Goal: Manage account settings

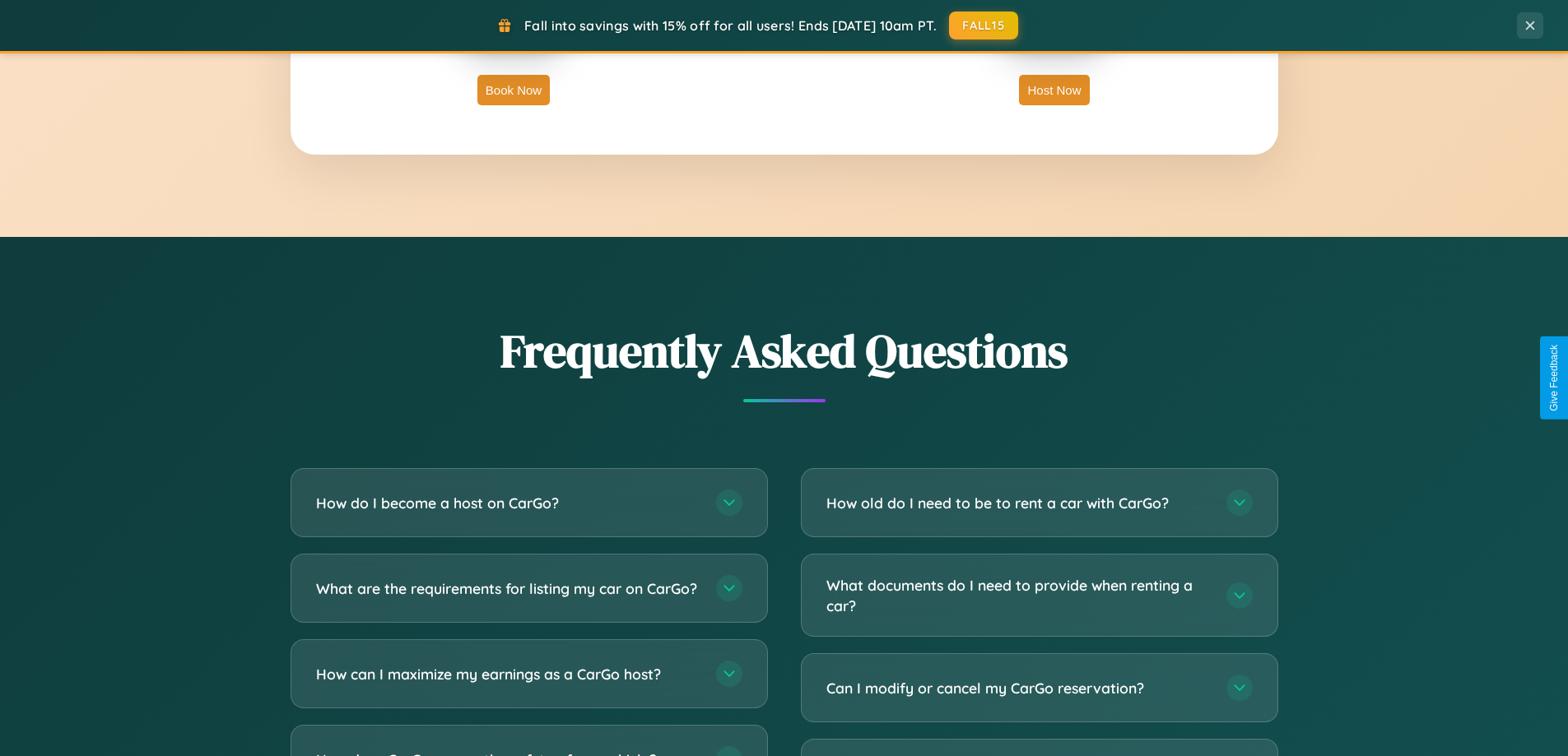
scroll to position [3167, 0]
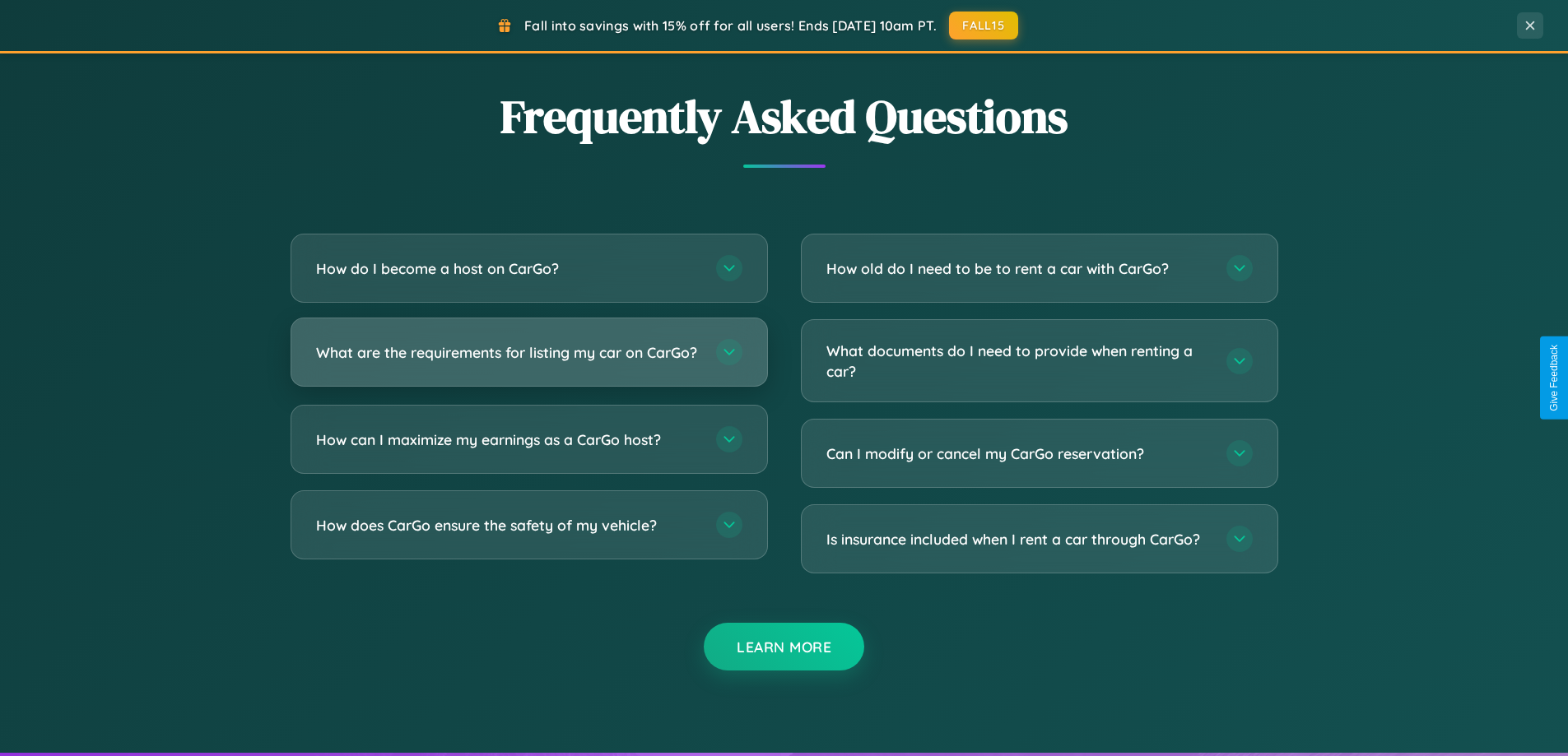
click at [528, 360] on h3 "What are the requirements for listing my car on CarGo?" at bounding box center [507, 352] width 384 height 21
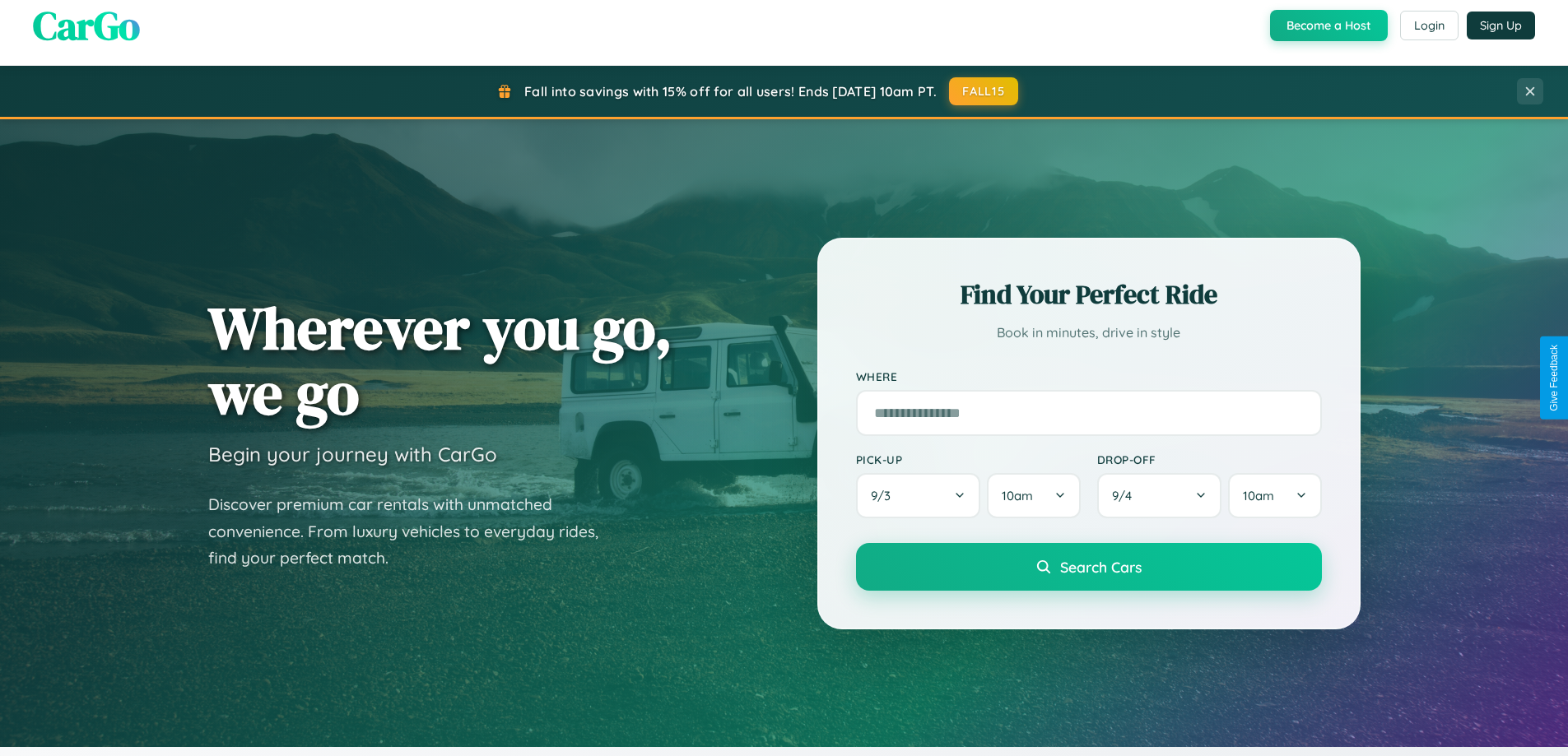
scroll to position [0, 0]
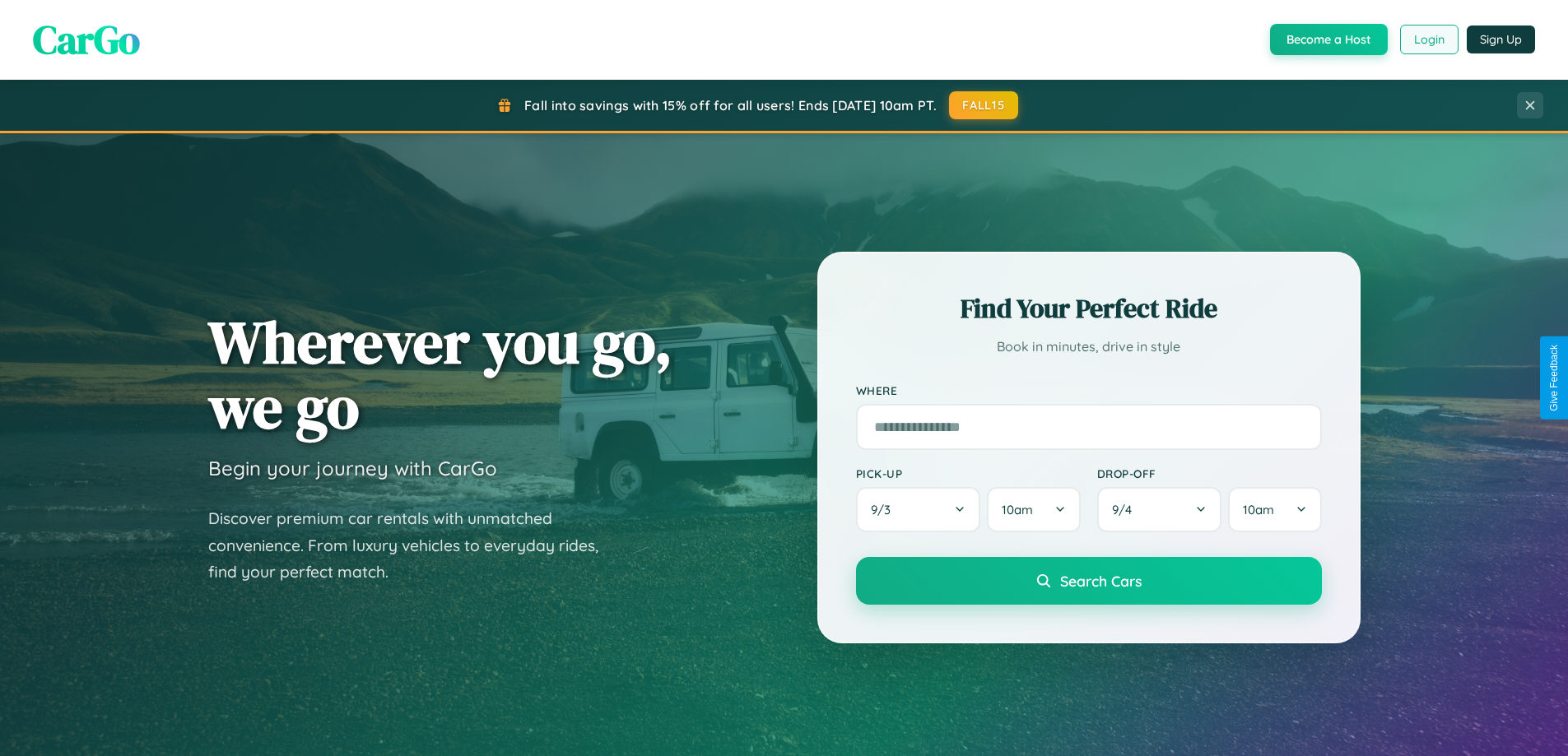
click at [1429, 40] on button "Login" at bounding box center [1430, 40] width 58 height 30
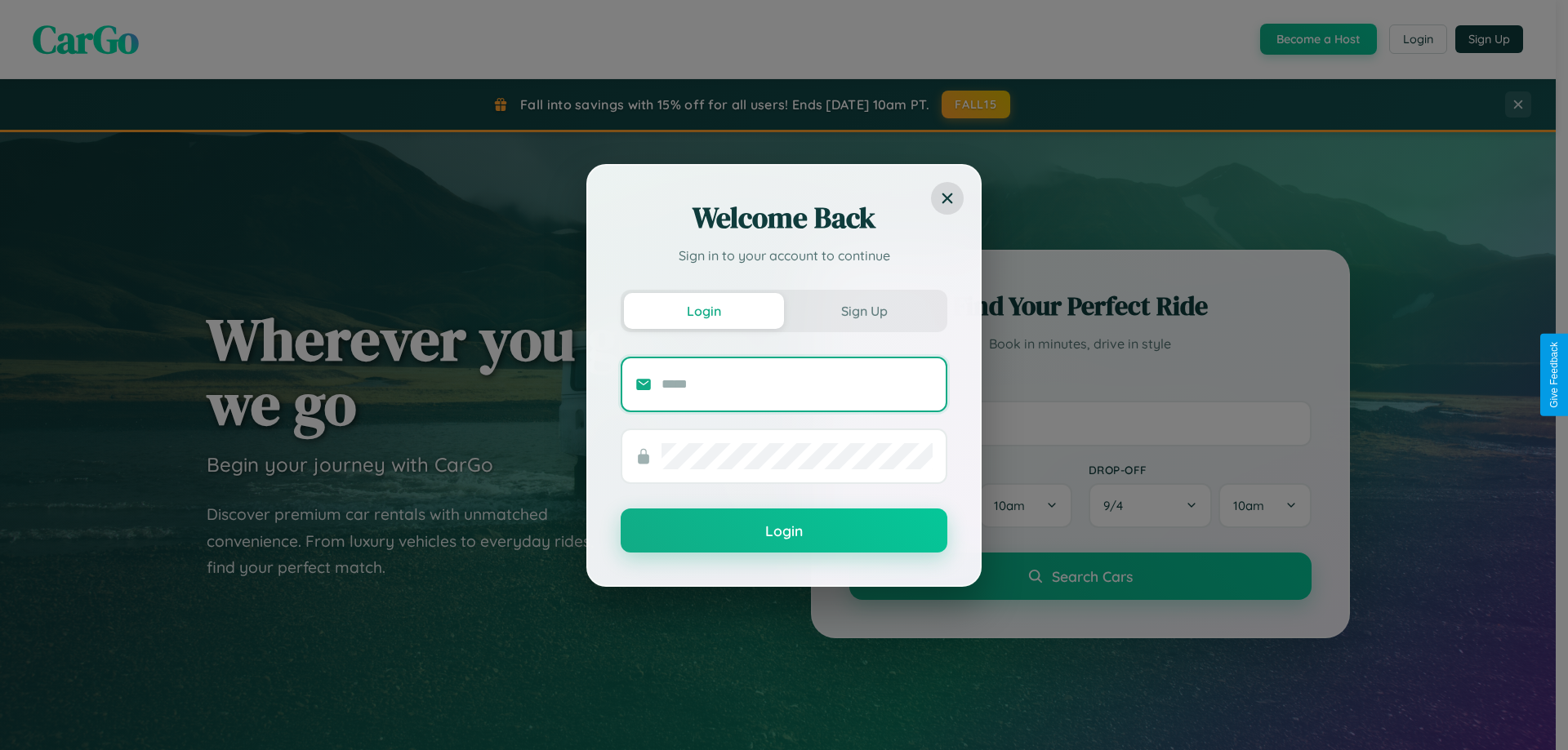
click at [797, 384] on input "text" at bounding box center [797, 385] width 271 height 26
type input "**********"
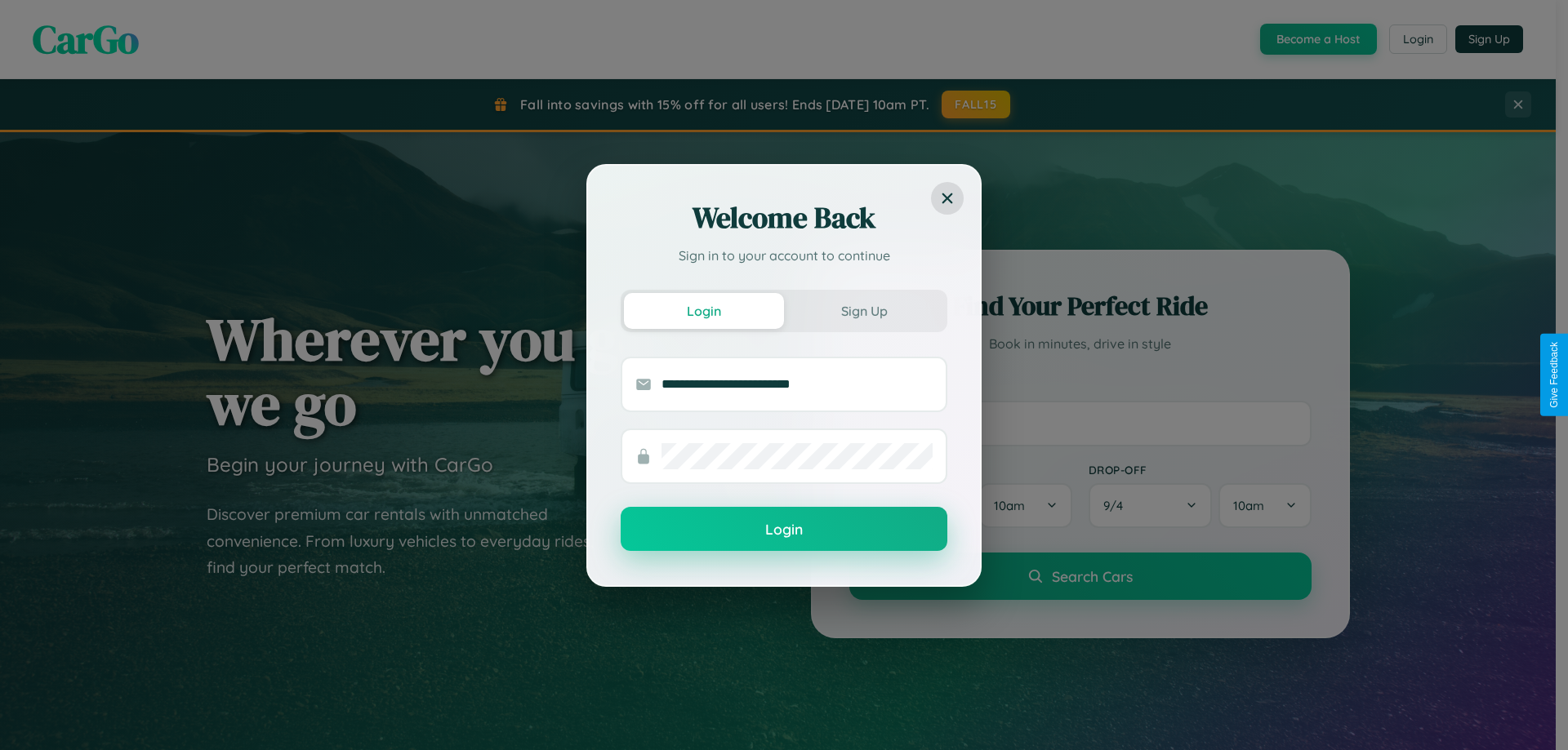
click at [784, 530] on button "Login" at bounding box center [784, 530] width 327 height 44
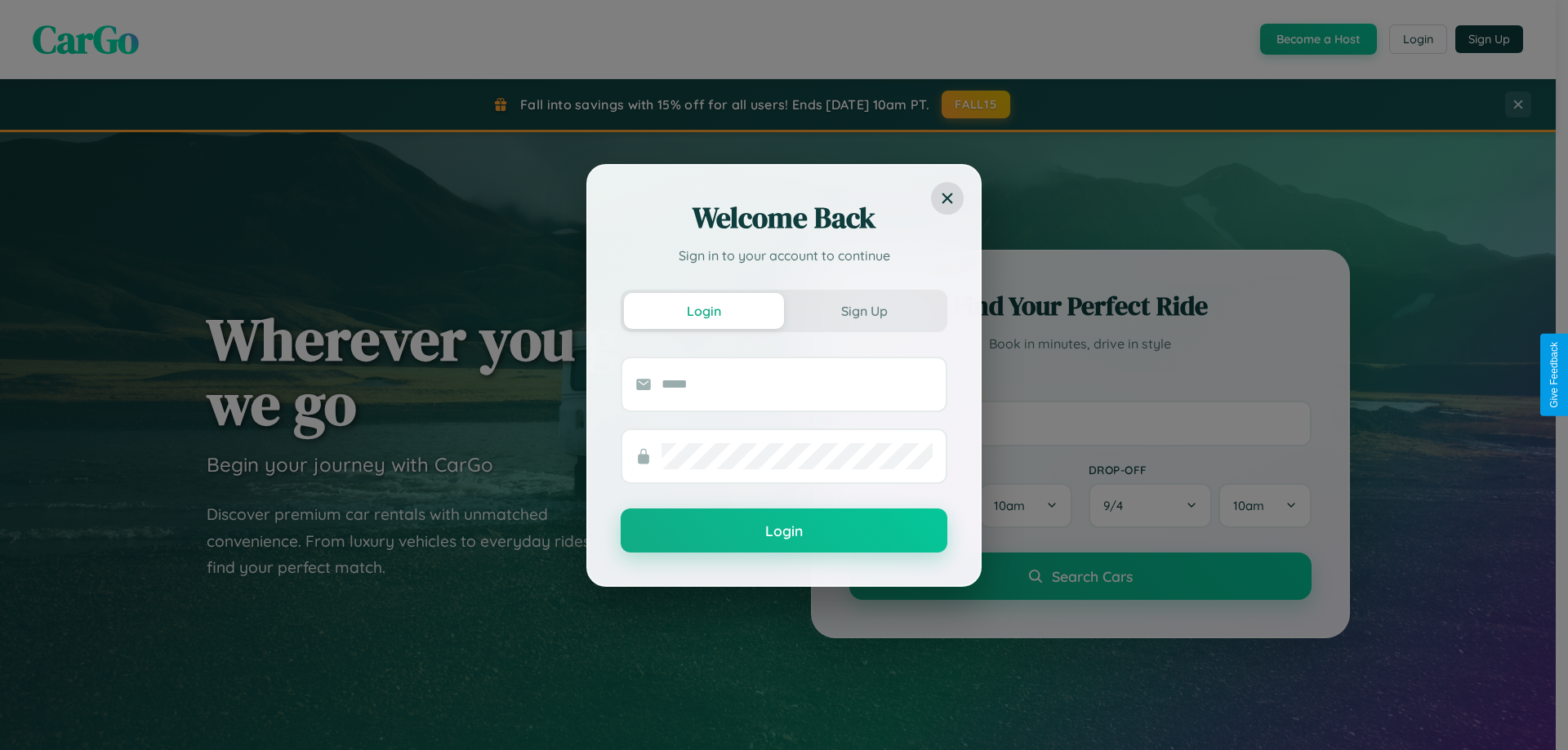
click at [1417, 39] on div "Welcome Back Sign in to your account to continue Login Sign Up Login" at bounding box center [784, 375] width 1568 height 750
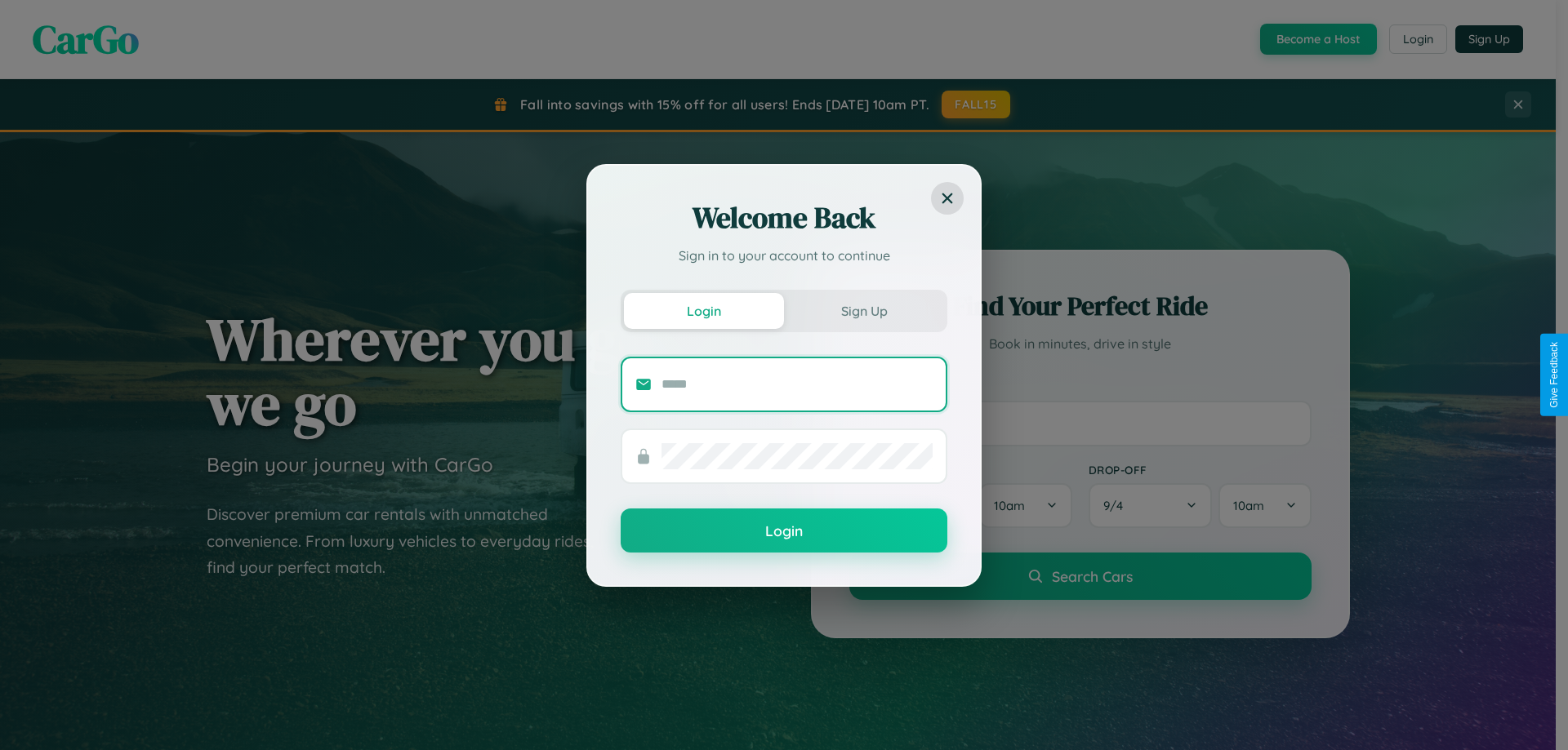
click at [797, 384] on input "text" at bounding box center [797, 385] width 271 height 26
type input "**********"
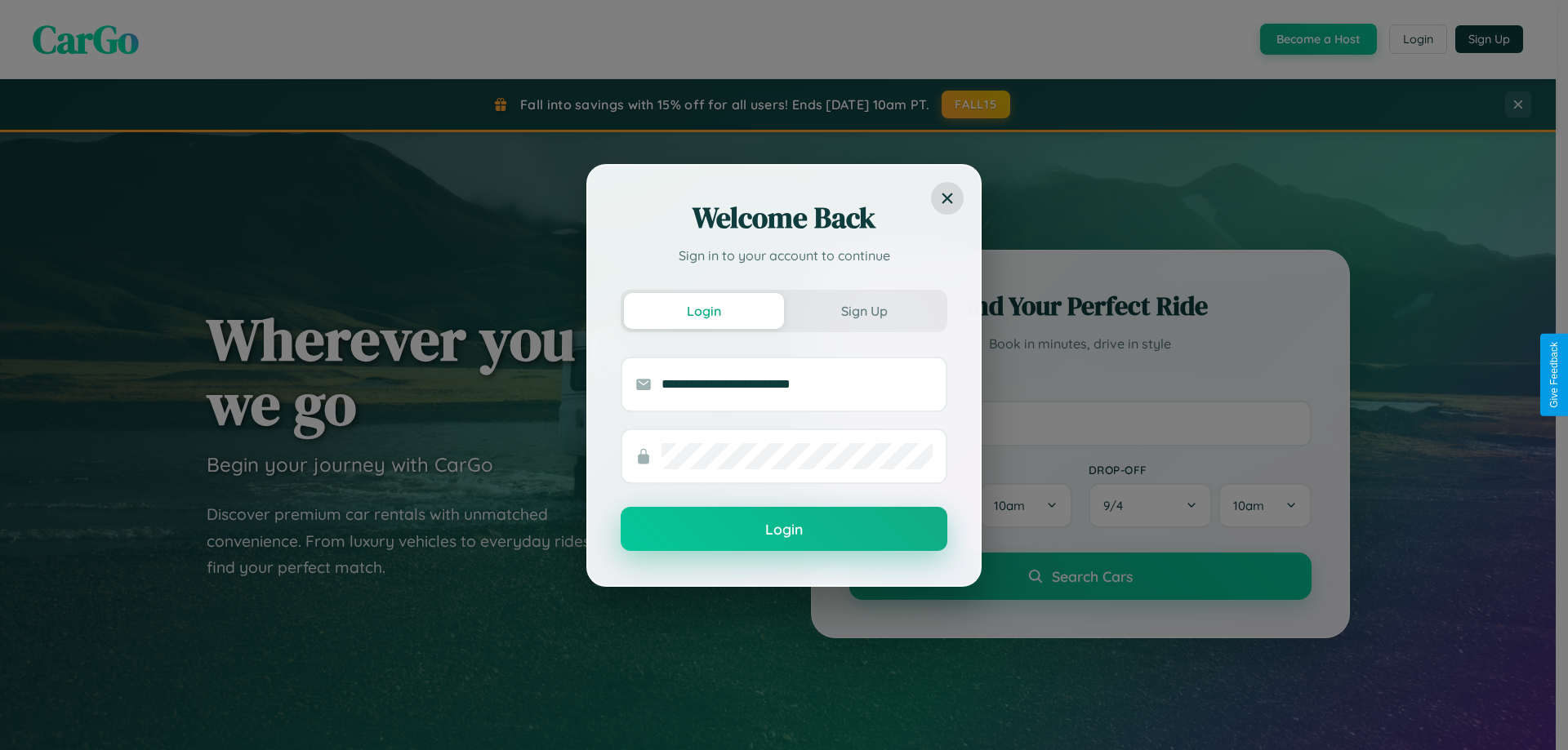
click at [784, 530] on button "Login" at bounding box center [784, 530] width 327 height 44
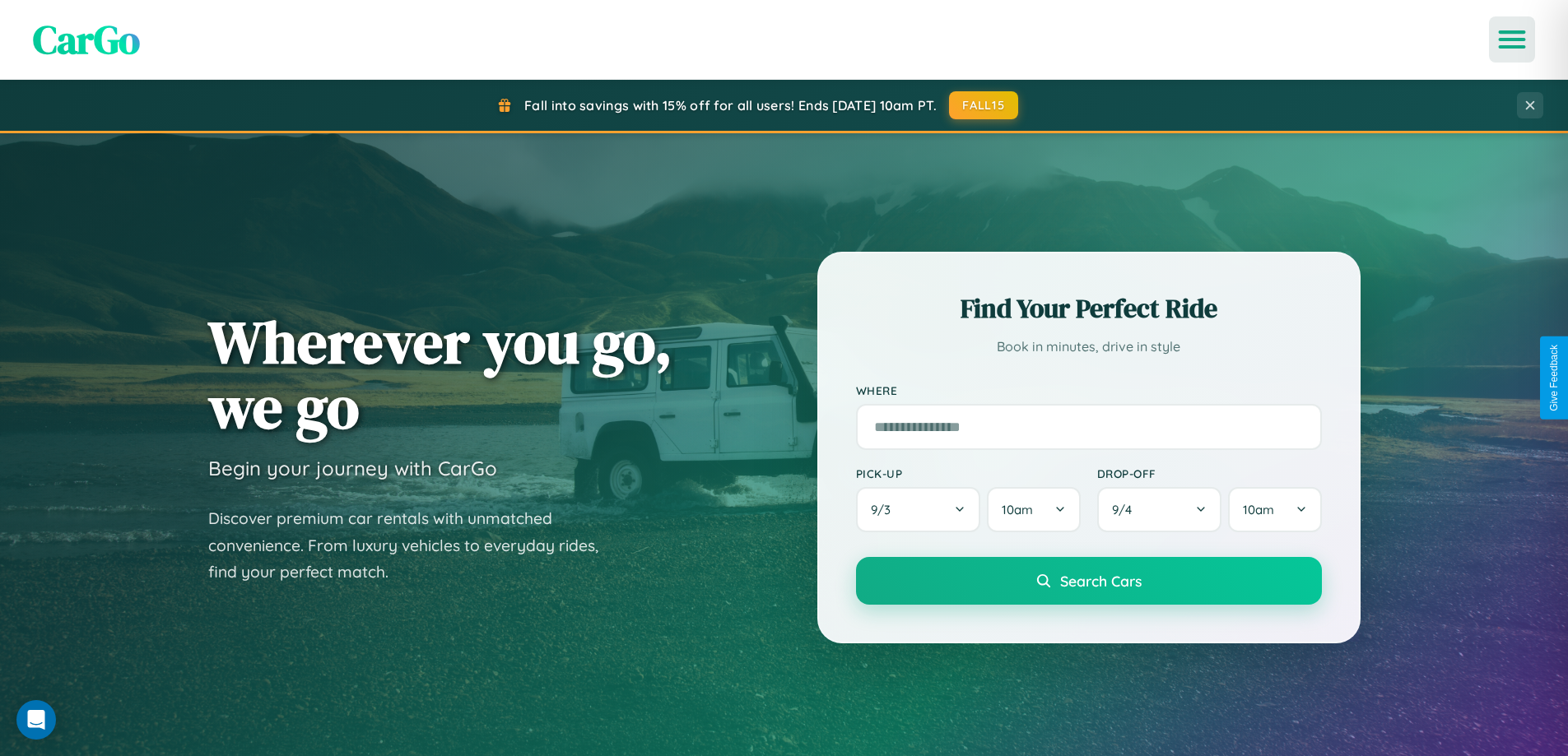
click at [1512, 40] on icon "Open menu" at bounding box center [1512, 40] width 24 height 15
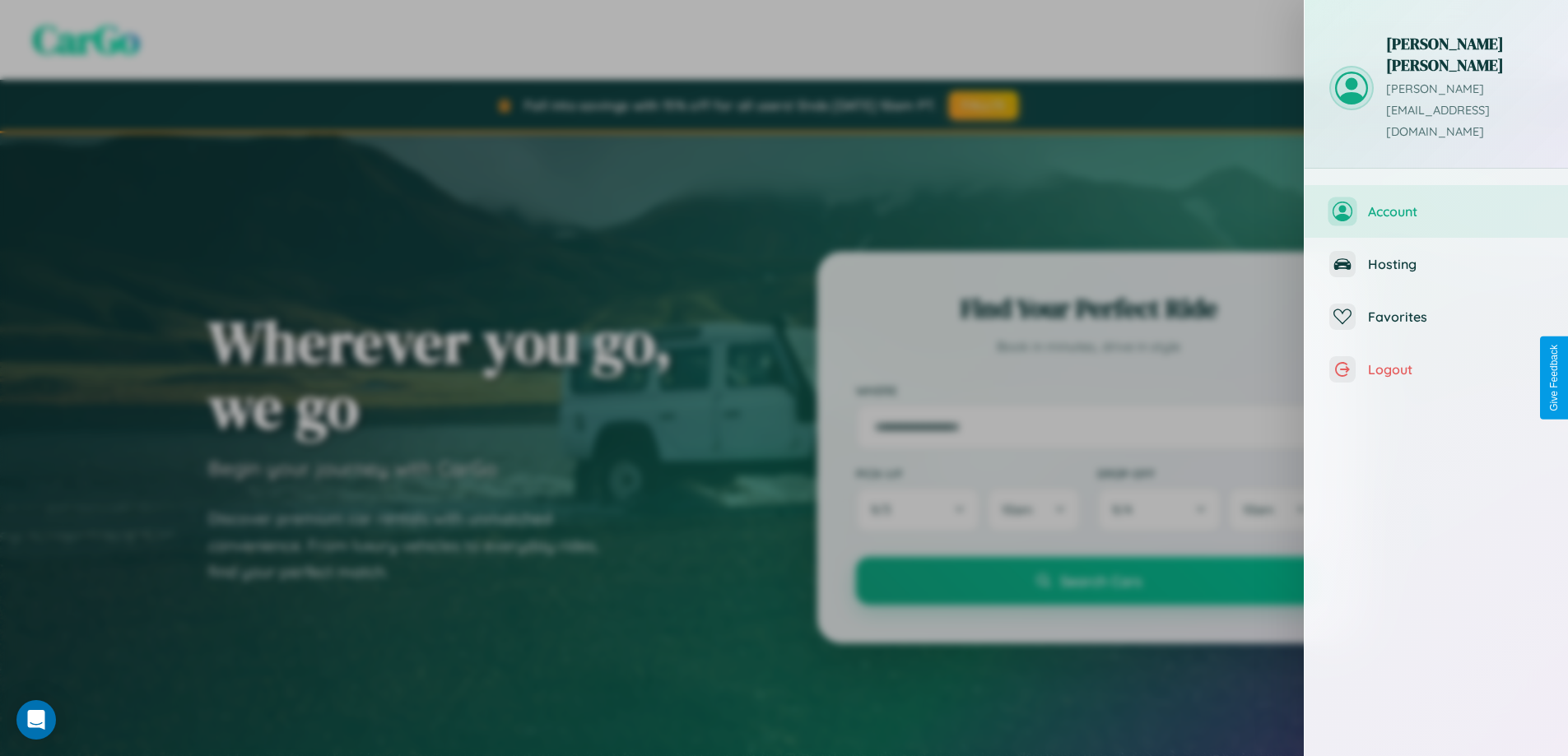
click at [1437, 203] on span "Account" at bounding box center [1455, 211] width 175 height 17
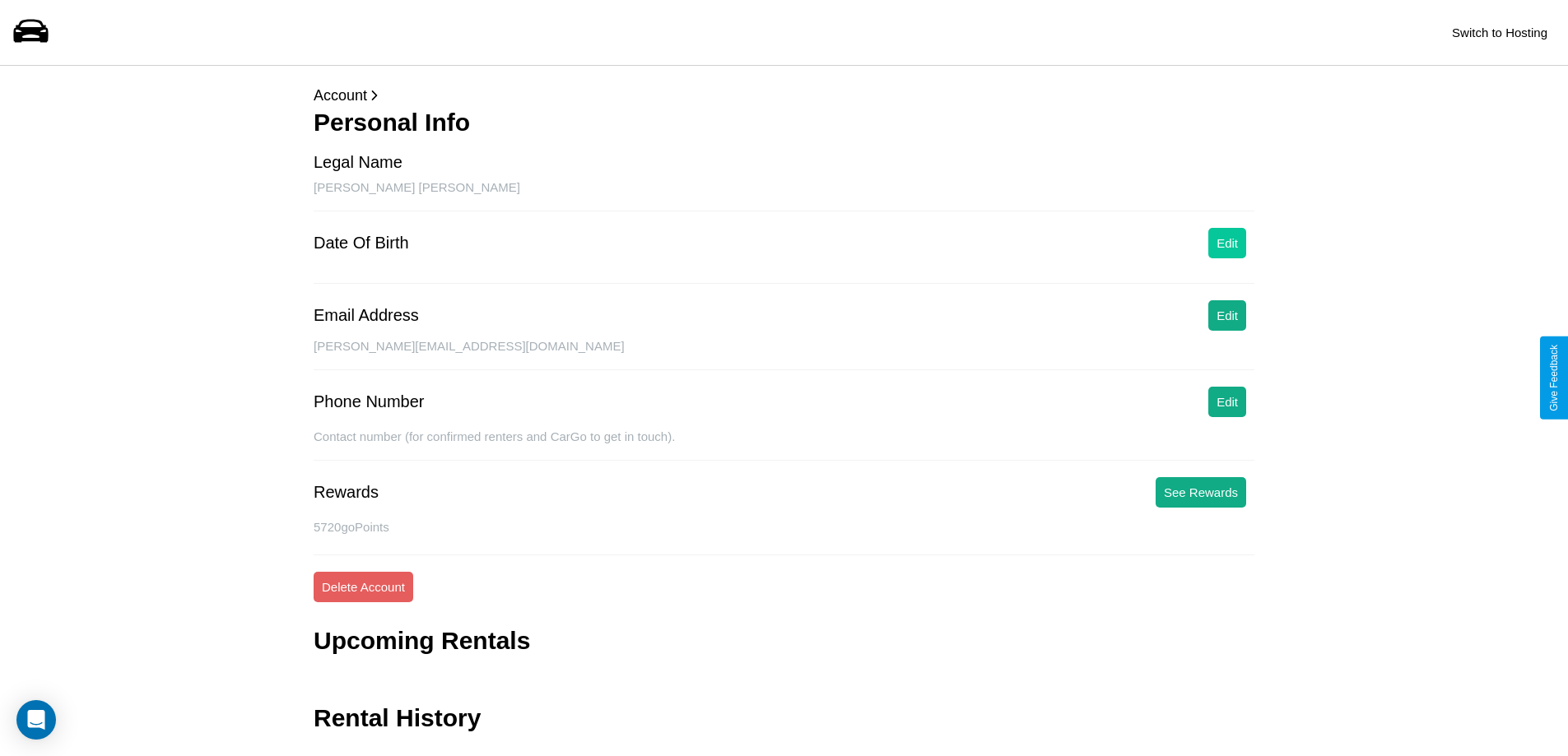
scroll to position [40, 0]
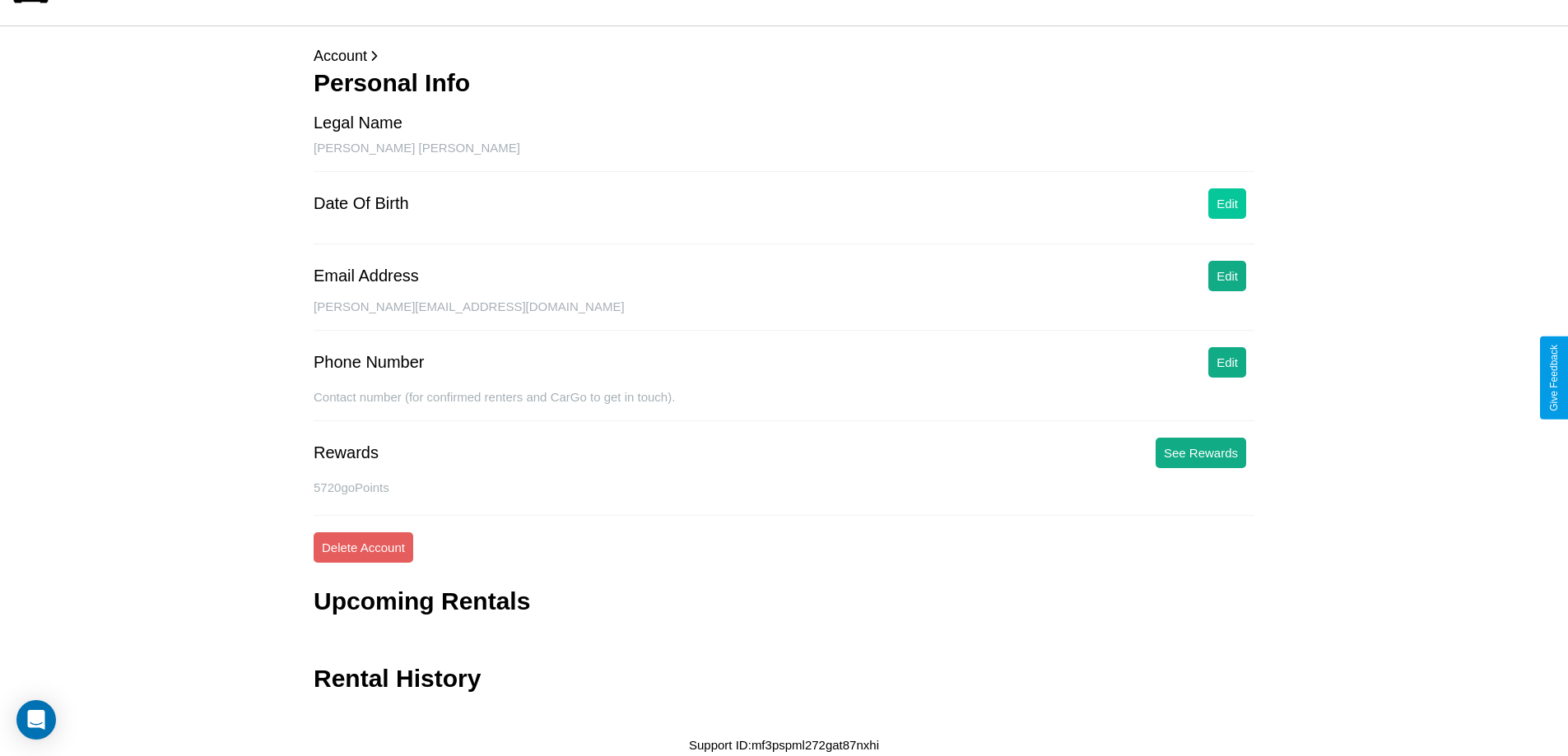
click at [1227, 203] on button "Edit" at bounding box center [1228, 203] width 38 height 31
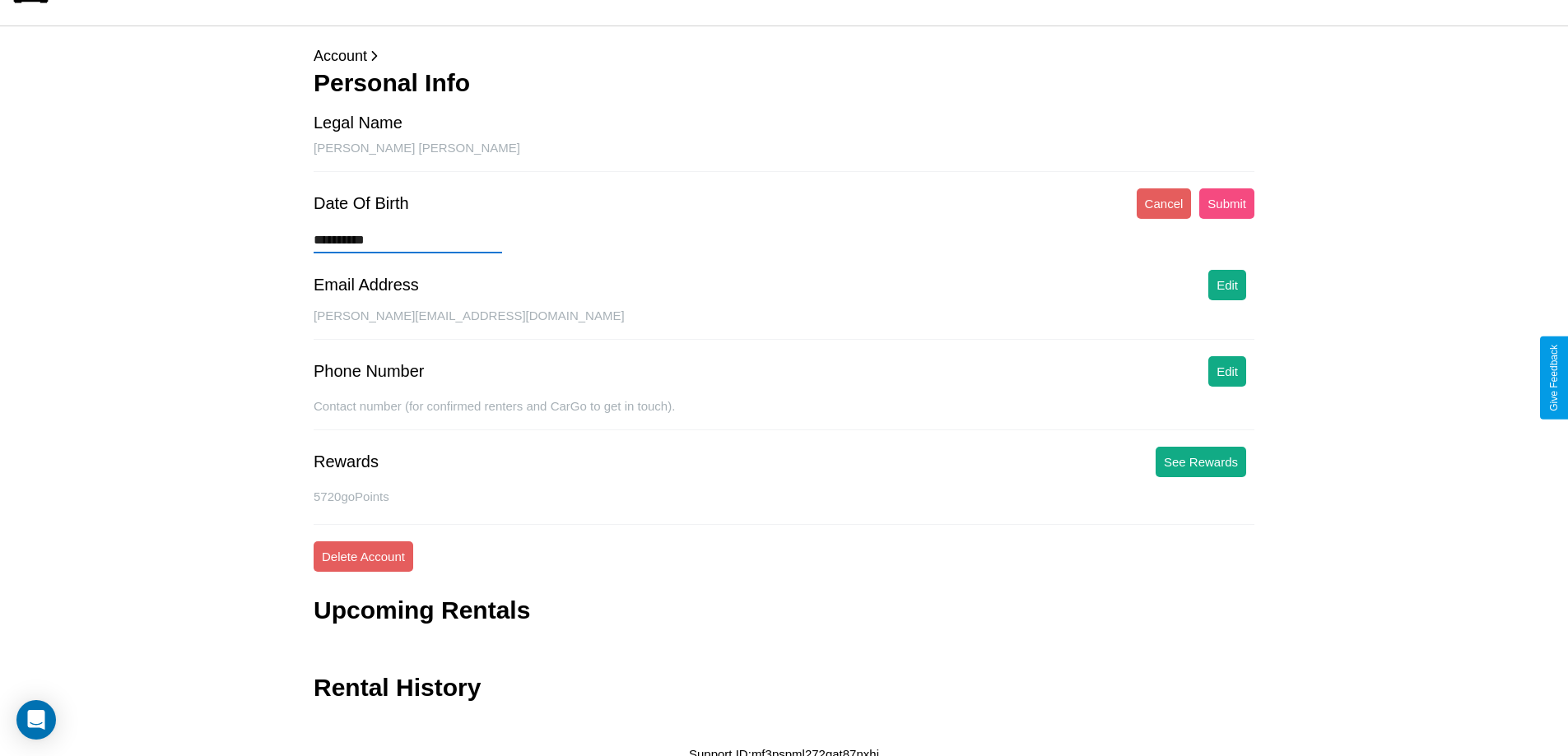
type input "**********"
click at [1226, 203] on button "Submit" at bounding box center [1227, 203] width 56 height 31
